Goal: Task Accomplishment & Management: Use online tool/utility

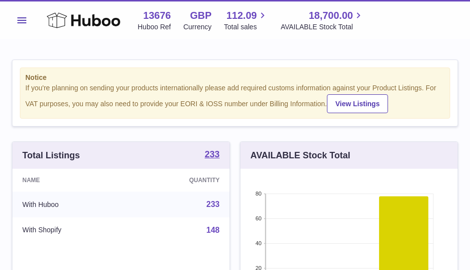
click at [23, 13] on button "Menu" at bounding box center [22, 20] width 20 height 20
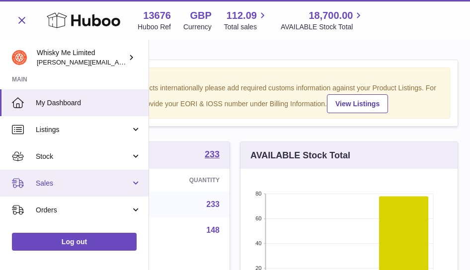
click at [53, 173] on link "Sales" at bounding box center [74, 183] width 149 height 27
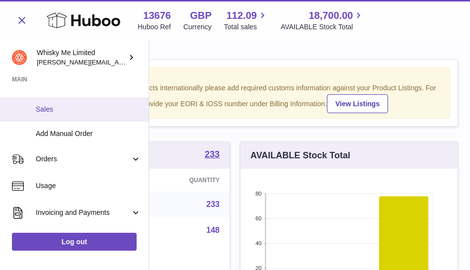
click at [57, 114] on link "Sales" at bounding box center [74, 109] width 149 height 24
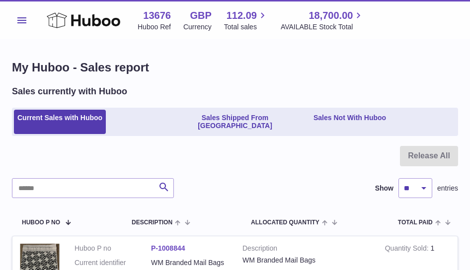
click at [28, 23] on button "Menu" at bounding box center [22, 20] width 20 height 20
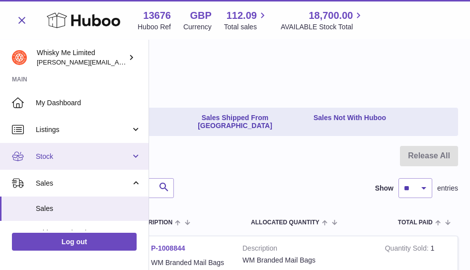
scroll to position [99, 0]
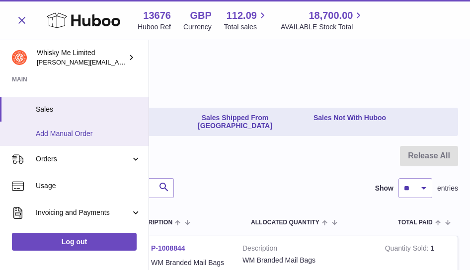
click at [67, 135] on span "Add Manual Order" at bounding box center [88, 133] width 105 height 9
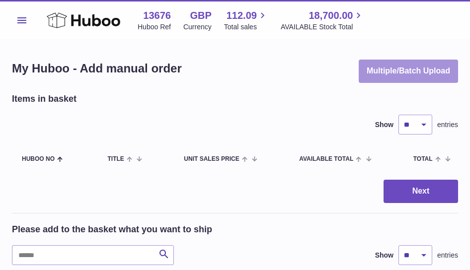
click at [414, 71] on button "Multiple/Batch Upload" at bounding box center [408, 71] width 99 height 23
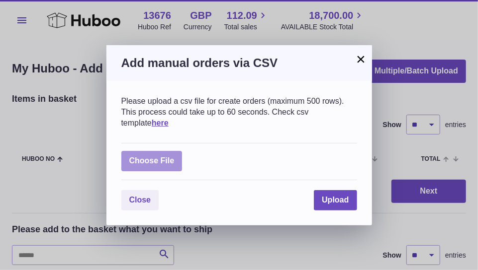
drag, startPoint x: 233, startPoint y: 172, endPoint x: 130, endPoint y: 166, distance: 103.6
click at [131, 169] on div "Choose File" at bounding box center [239, 161] width 236 height 37
click at [129, 165] on label at bounding box center [151, 161] width 61 height 20
click at [174, 157] on input "file" at bounding box center [174, 156] width 0 height 0
type input "**********"
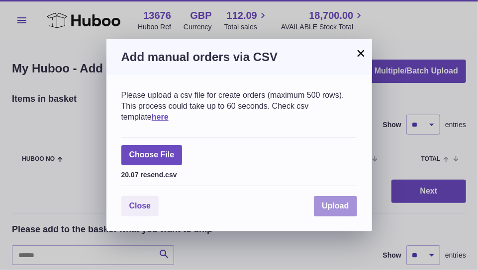
drag, startPoint x: 334, startPoint y: 201, endPoint x: 321, endPoint y: 192, distance: 16.0
click at [333, 201] on button "Upload" at bounding box center [335, 206] width 43 height 20
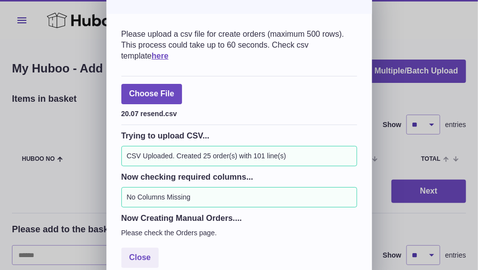
scroll to position [34, 0]
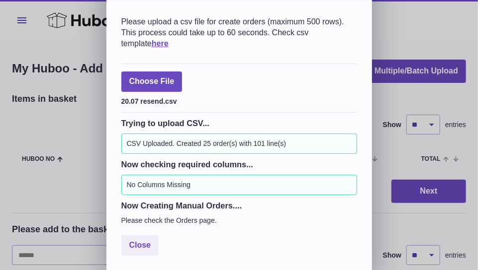
click at [184, 50] on div "Please upload a csv file for create orders (maximum 500 rows). This process cou…" at bounding box center [238, 135] width 265 height 269
click at [307, 50] on div "Please upload a csv file for create orders (maximum 500 rows). This process cou…" at bounding box center [238, 135] width 265 height 269
click at [140, 249] on button "Close" at bounding box center [140, 246] width 38 height 20
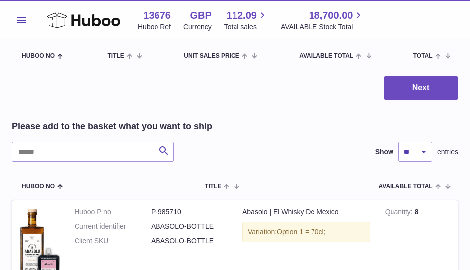
scroll to position [0, 0]
